Goal: Task Accomplishment & Management: Use online tool/utility

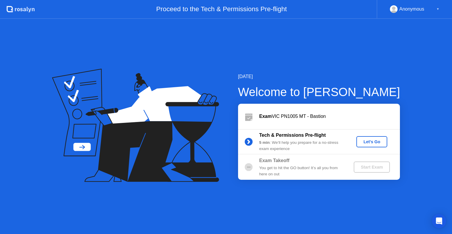
click at [368, 140] on div "Let's Go" at bounding box center [372, 141] width 26 height 5
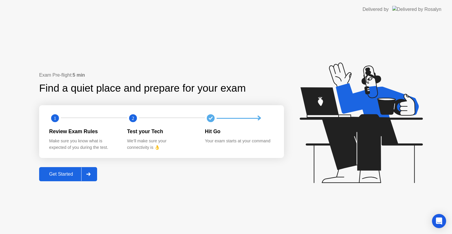
click at [61, 175] on div "Get Started" at bounding box center [61, 173] width 40 height 5
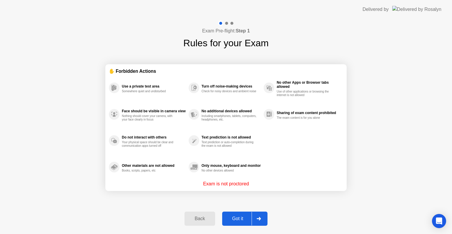
click at [233, 216] on div "Got it" at bounding box center [238, 218] width 28 height 5
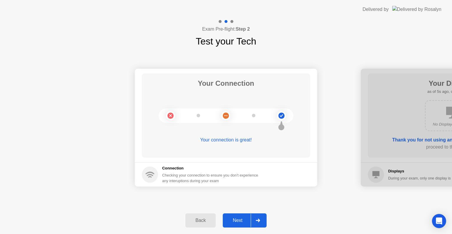
click at [245, 215] on button "Next" at bounding box center [245, 220] width 44 height 14
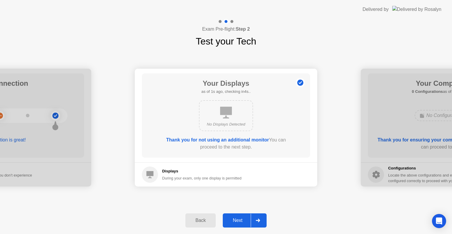
click at [240, 222] on div "Next" at bounding box center [238, 219] width 26 height 5
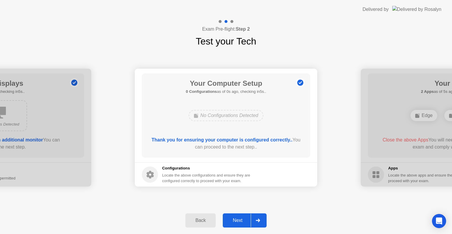
click at [240, 220] on div "Next" at bounding box center [238, 219] width 26 height 5
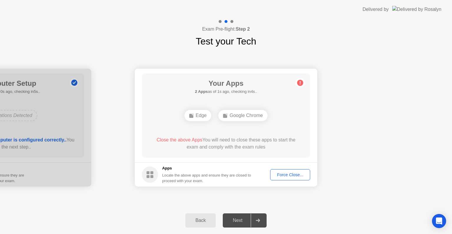
click at [292, 177] on button "Force Close..." at bounding box center [290, 174] width 40 height 11
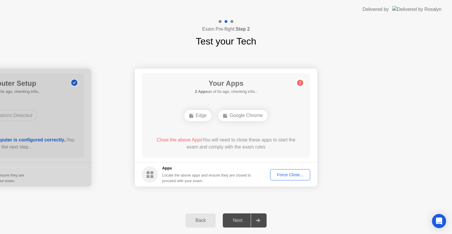
click at [288, 174] on div "Force Close..." at bounding box center [290, 174] width 36 height 5
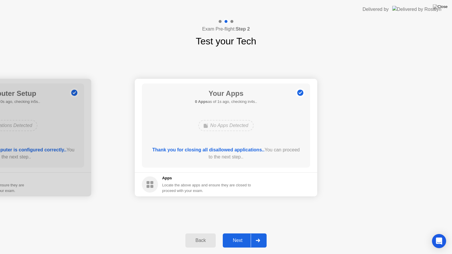
click at [240, 233] on div "Next" at bounding box center [238, 240] width 26 height 5
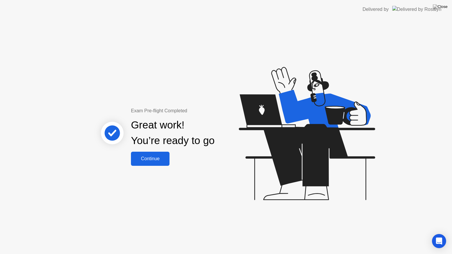
click at [145, 162] on button "Continue" at bounding box center [150, 159] width 39 height 14
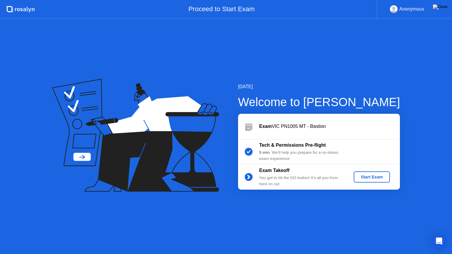
click at [369, 176] on div "Start Exam" at bounding box center [371, 177] width 31 height 5
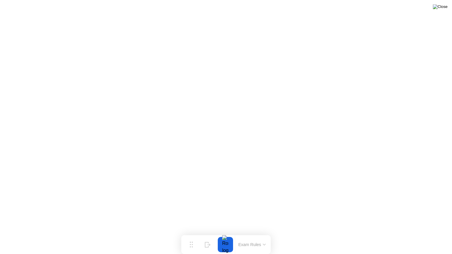
click at [444, 8] on img at bounding box center [440, 6] width 15 height 5
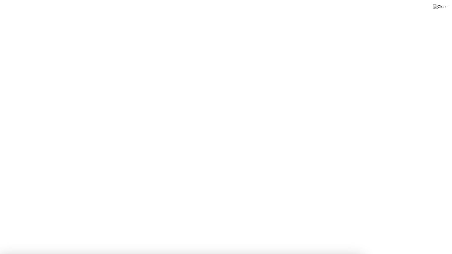
drag, startPoint x: 212, startPoint y: 150, endPoint x: 230, endPoint y: 136, distance: 23.1
